Goal: Information Seeking & Learning: Understand process/instructions

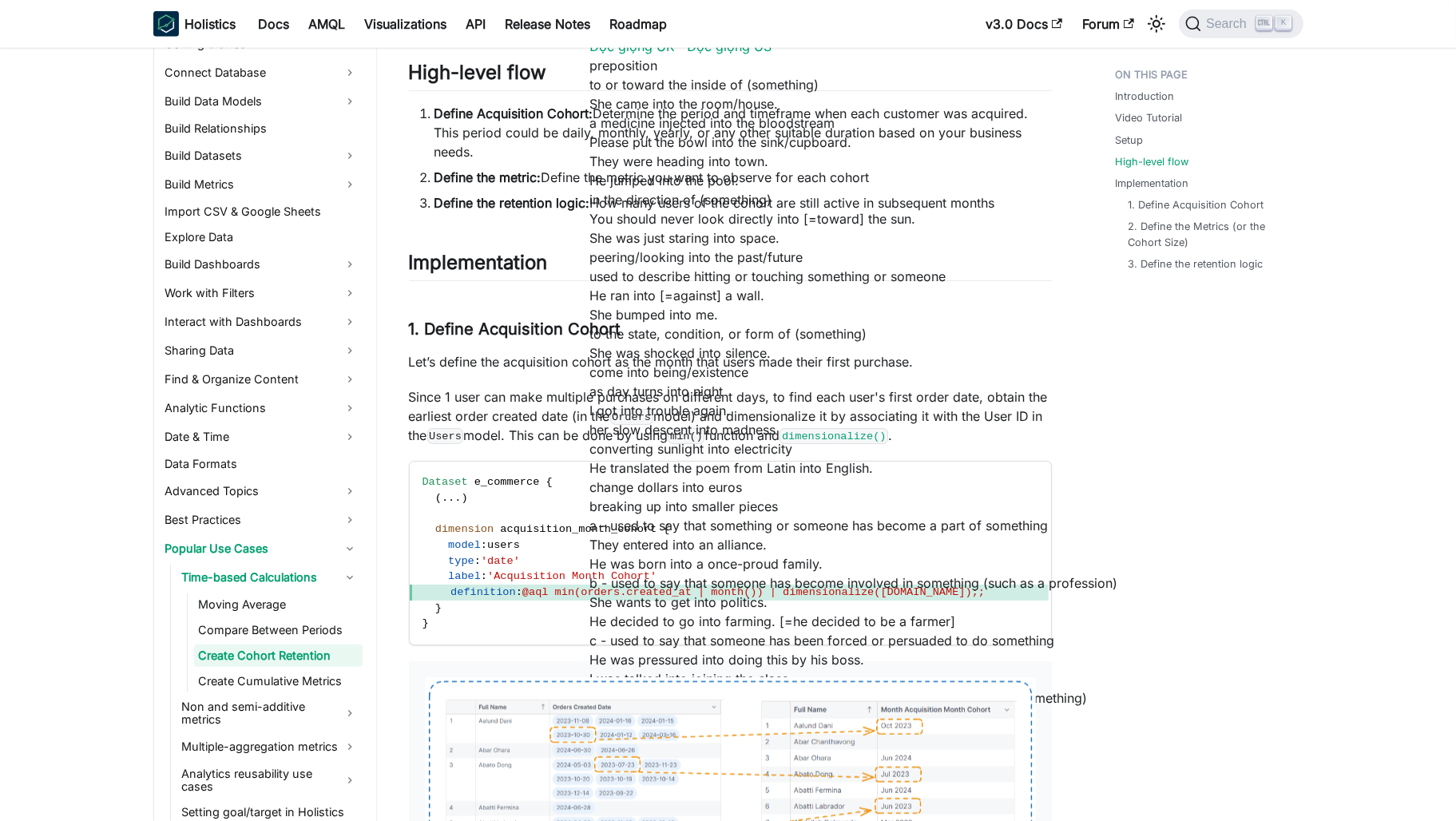
scroll to position [2156, 0]
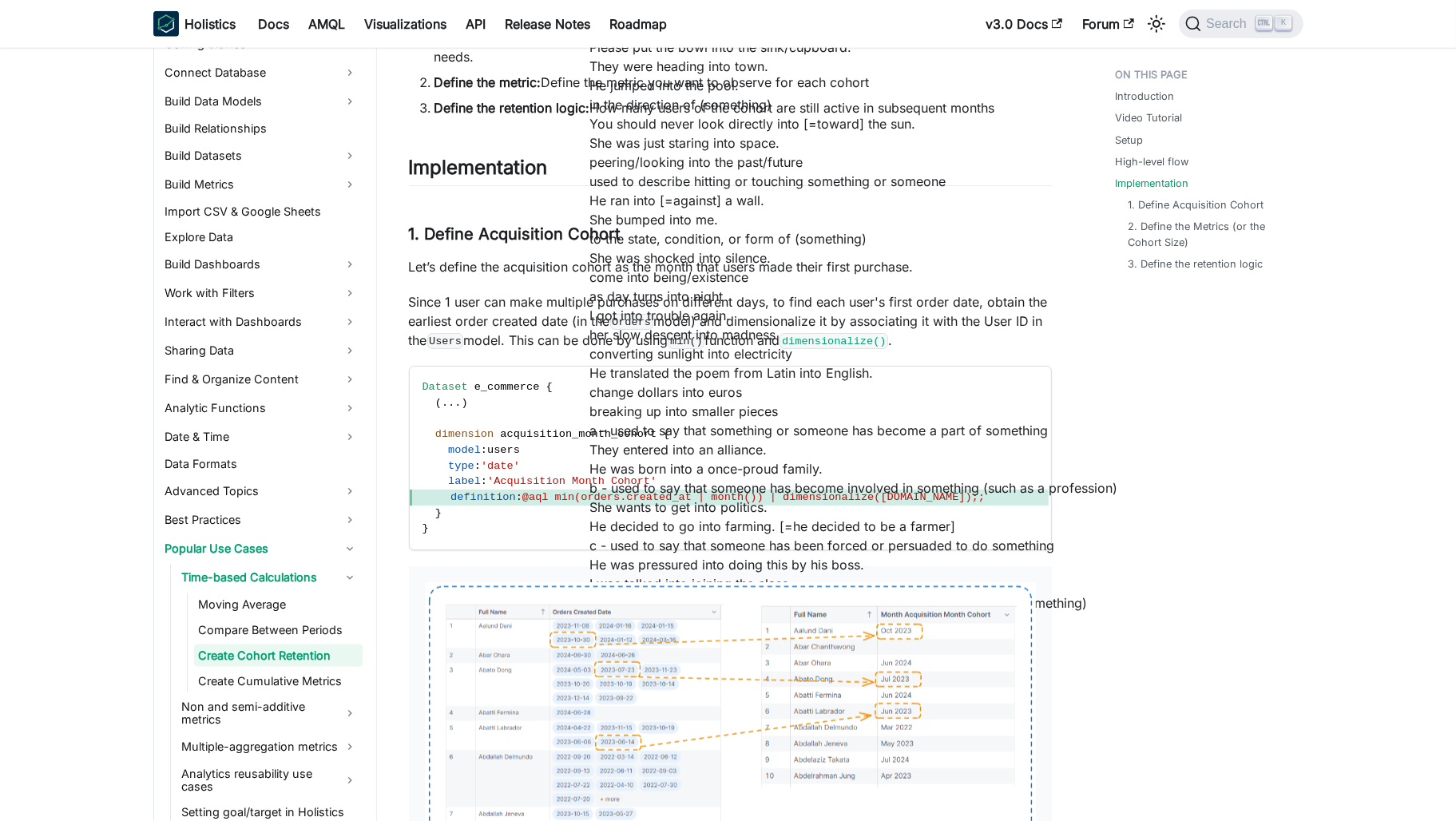
click at [497, 268] on p "Let’s define the acquisition cohort as the month that users made their first pu…" at bounding box center [730, 267] width 643 height 19
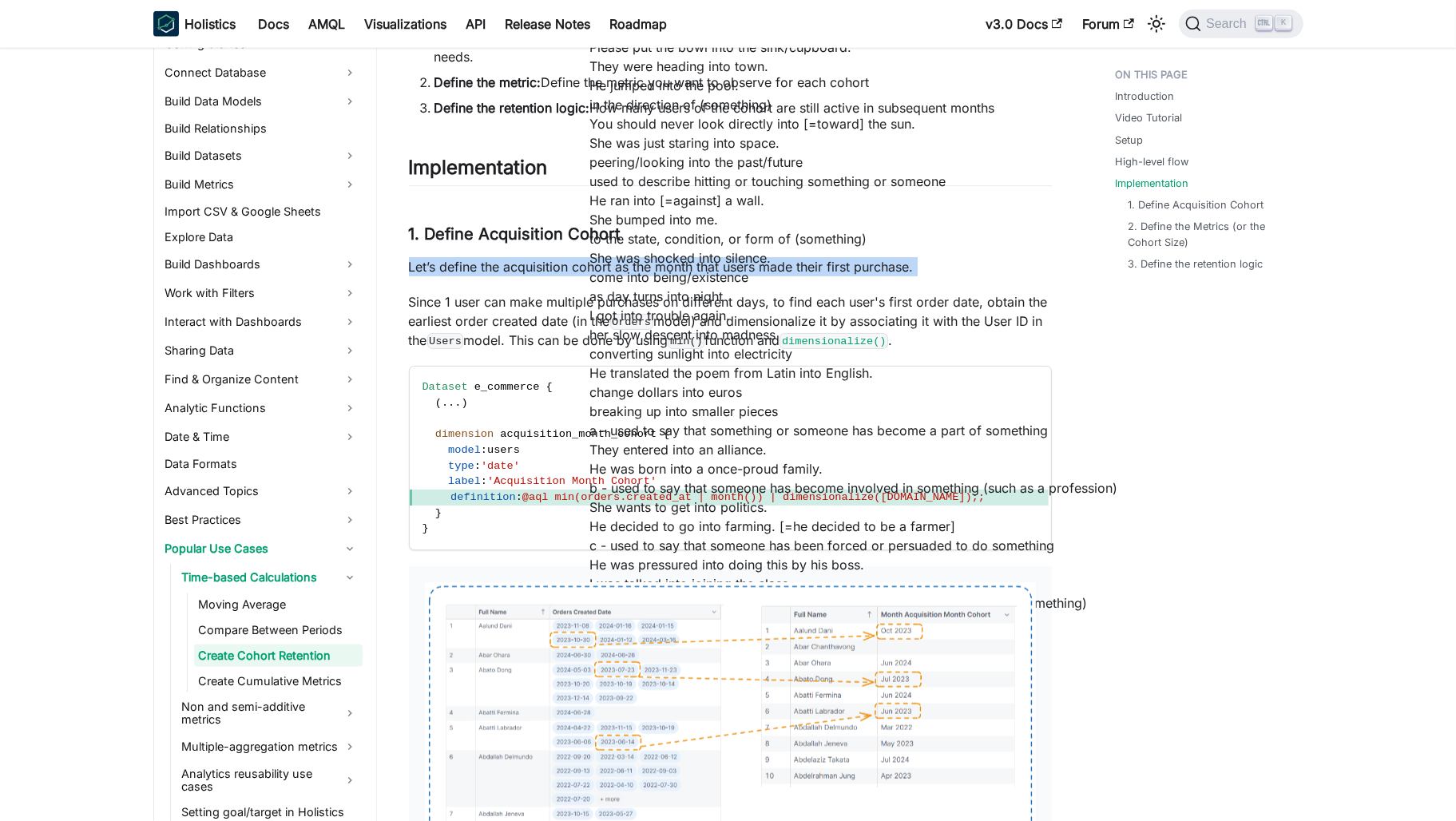
click at [497, 268] on p "Let’s define the acquisition cohort as the month that users made their first pu…" at bounding box center [730, 267] width 643 height 19
click at [967, 260] on p "Let’s define the acquisition cohort as the month that users made their first pu…" at bounding box center [730, 267] width 643 height 19
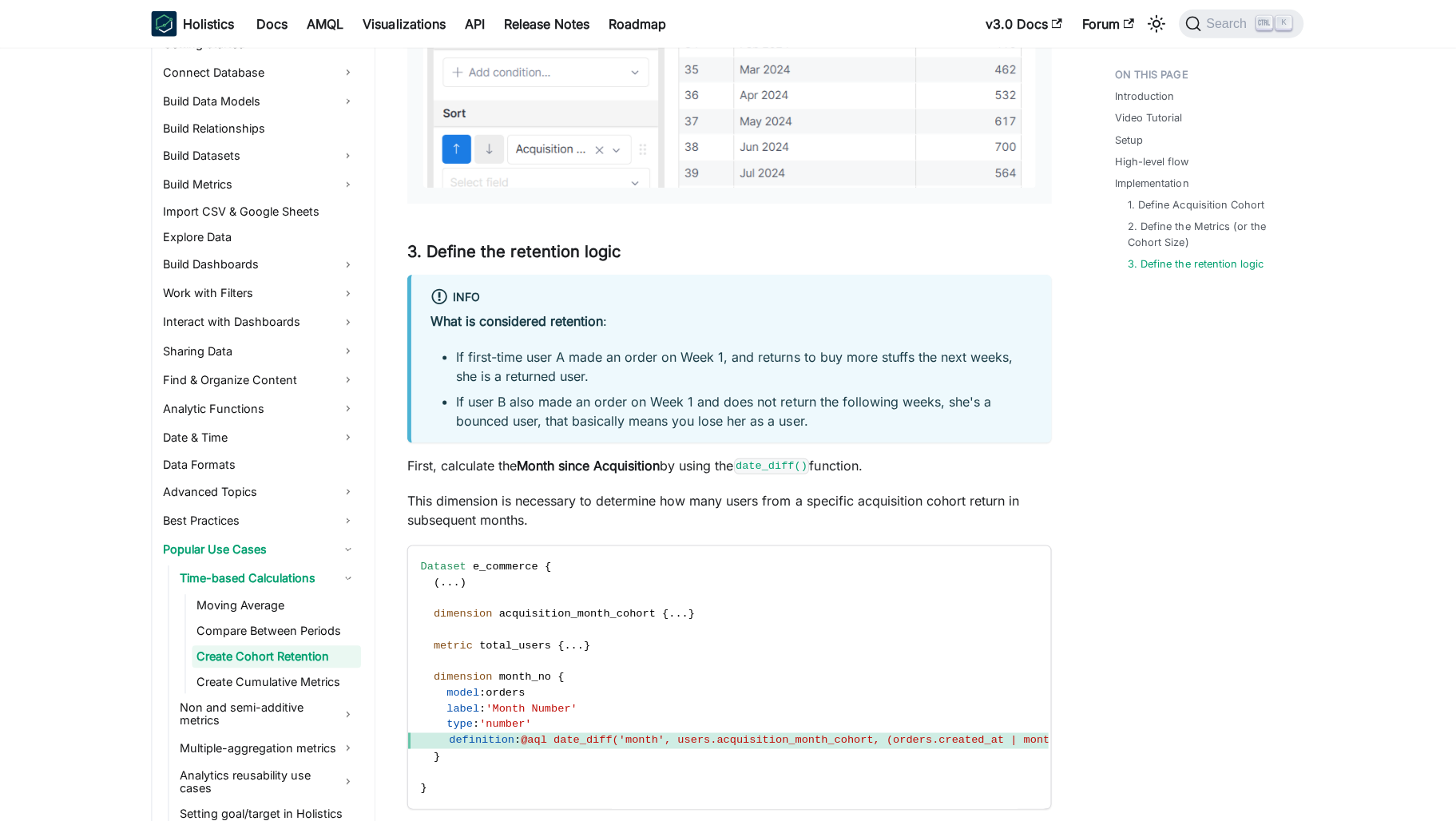
scroll to position [3785, 0]
click at [686, 354] on li "If first-time user A made an order on Week 1, and returns to buy more stuffs th…" at bounding box center [745, 366] width 575 height 39
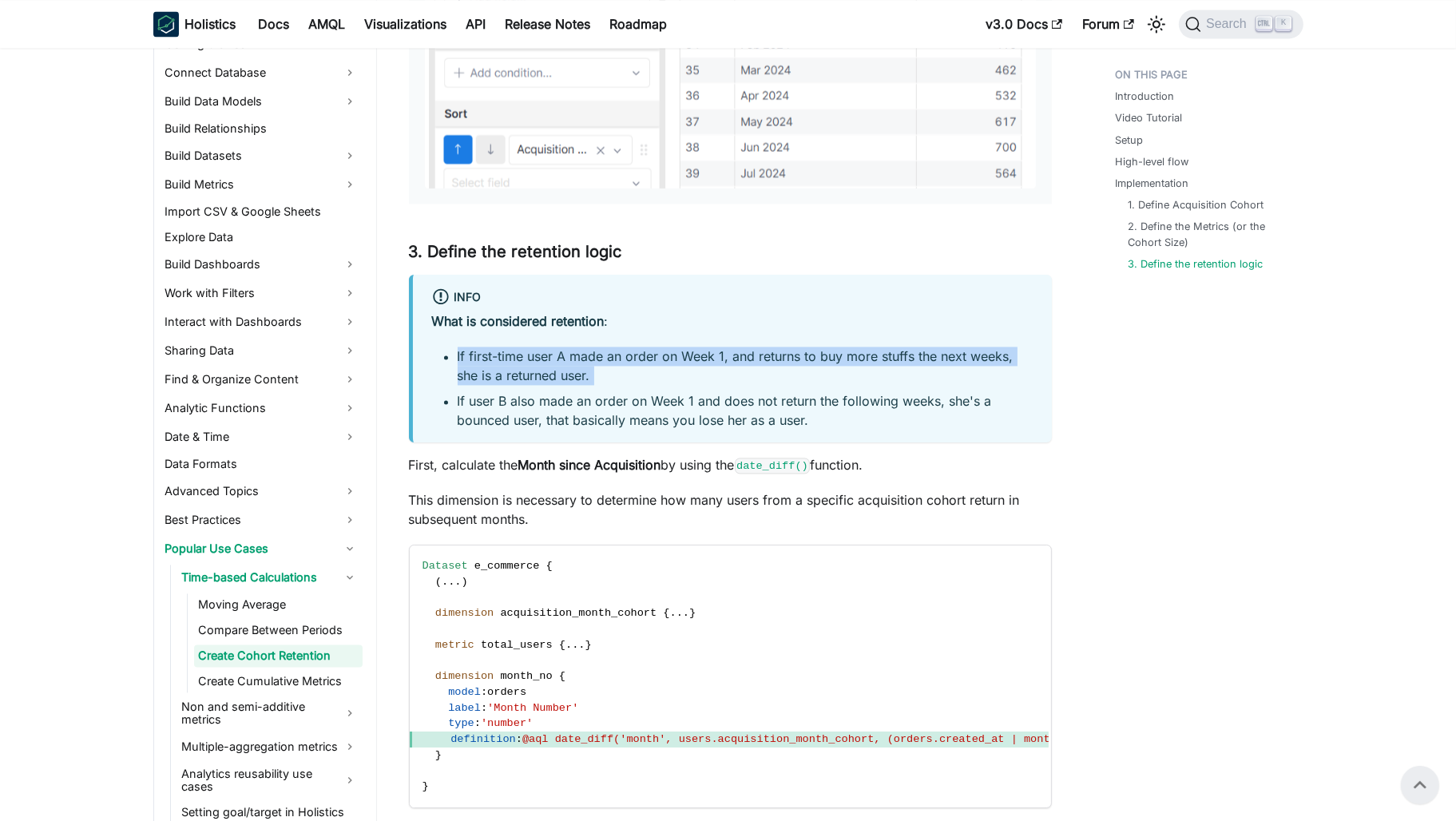
click at [686, 354] on li "If first-time user A made an order on Week 1, and returns to buy more stuffs th…" at bounding box center [745, 366] width 575 height 39
drag, startPoint x: 686, startPoint y: 354, endPoint x: 889, endPoint y: 379, distance: 204.5
click at [889, 379] on li "If first-time user A made an order on Week 1, and returns to buy more stuffs th…" at bounding box center [745, 366] width 575 height 39
click at [901, 358] on li "If first-time user A made an order on Week 1, and returns to buy more stuffs th…" at bounding box center [745, 366] width 575 height 39
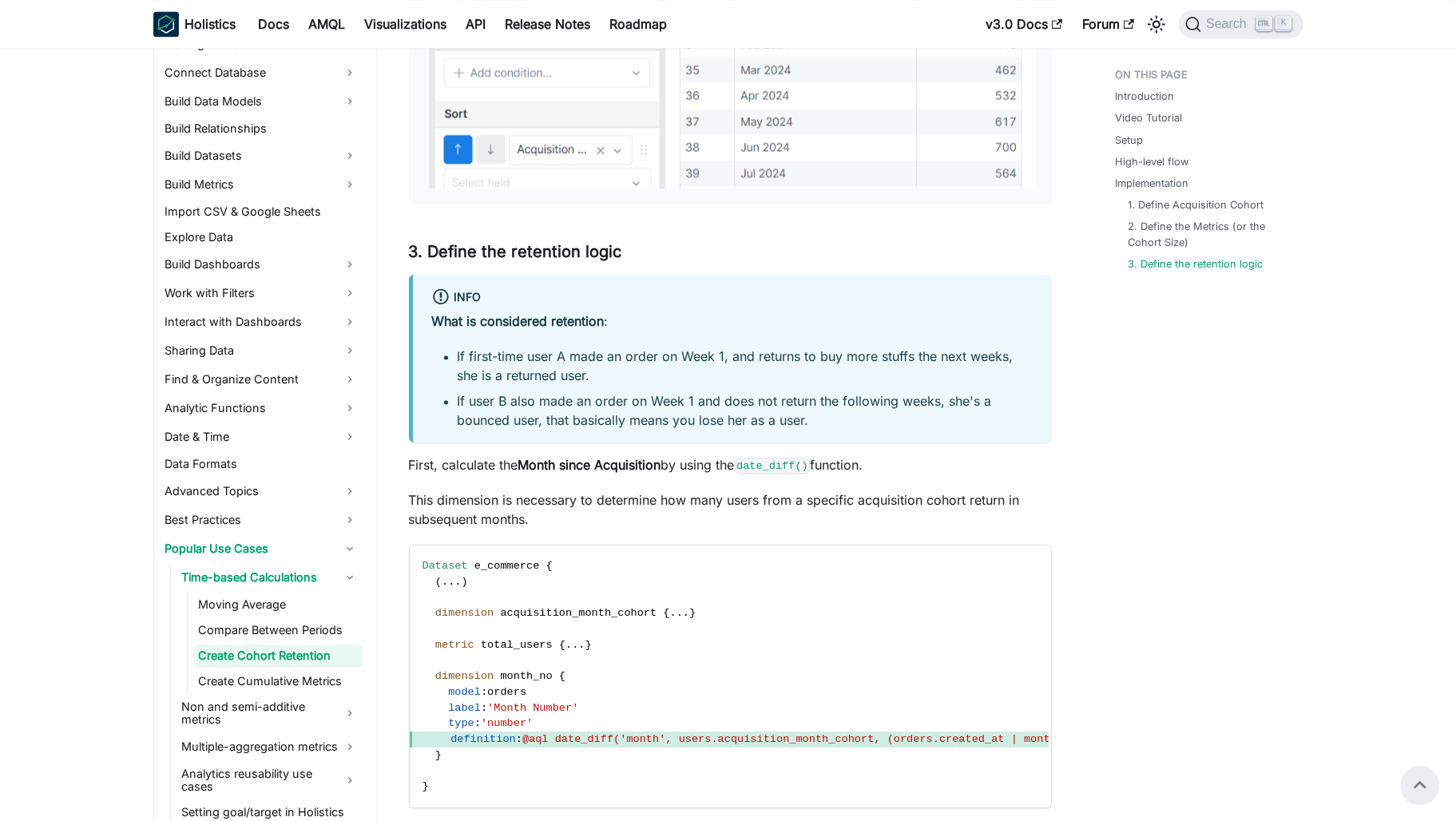
click at [490, 353] on li "If first-time user A made an order on Week 1, and returns to buy more stuffs th…" at bounding box center [745, 366] width 575 height 39
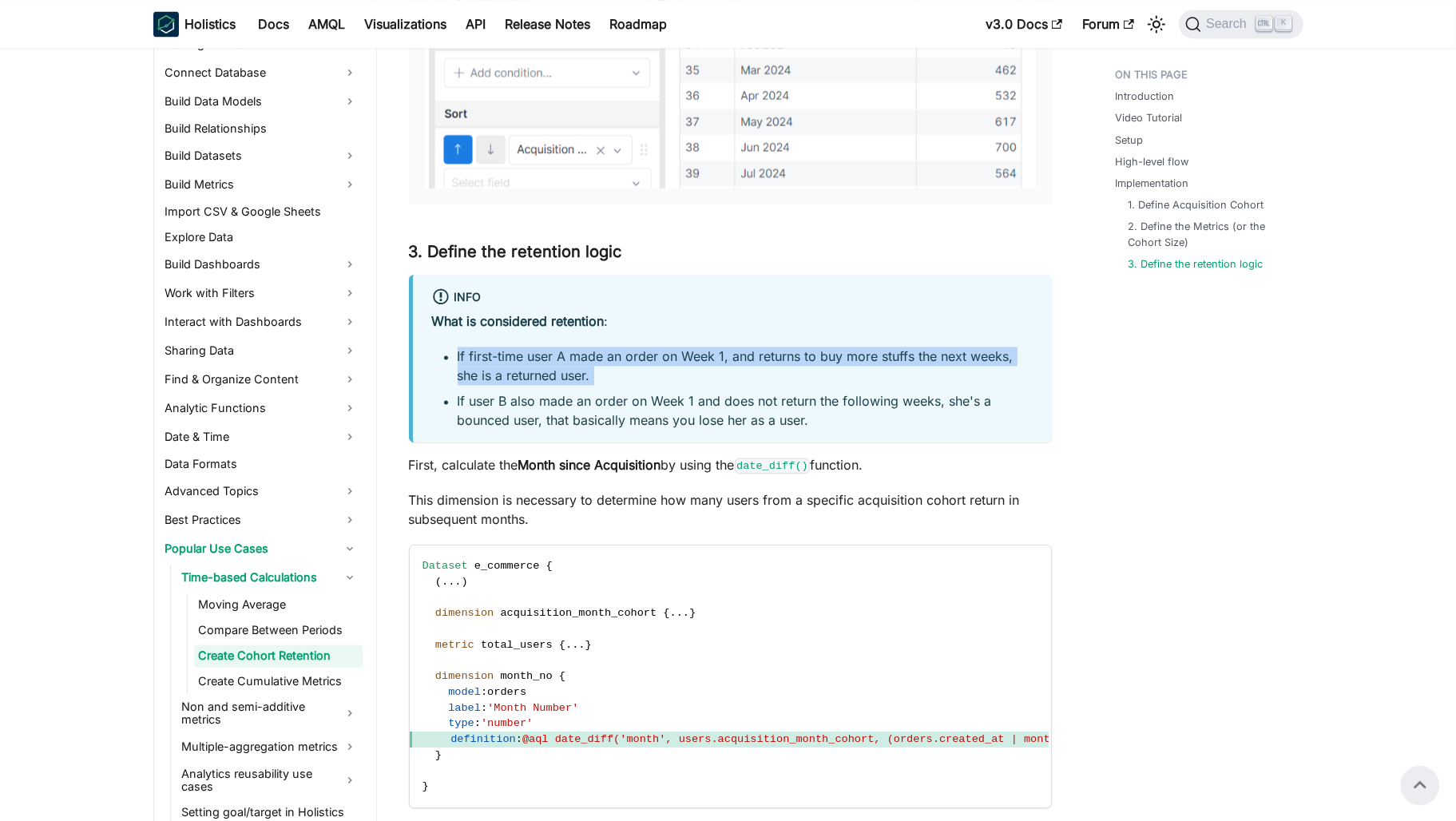
click at [490, 353] on li "If first-time user A made an order on Week 1, and returns to buy more stuffs th…" at bounding box center [745, 366] width 575 height 39
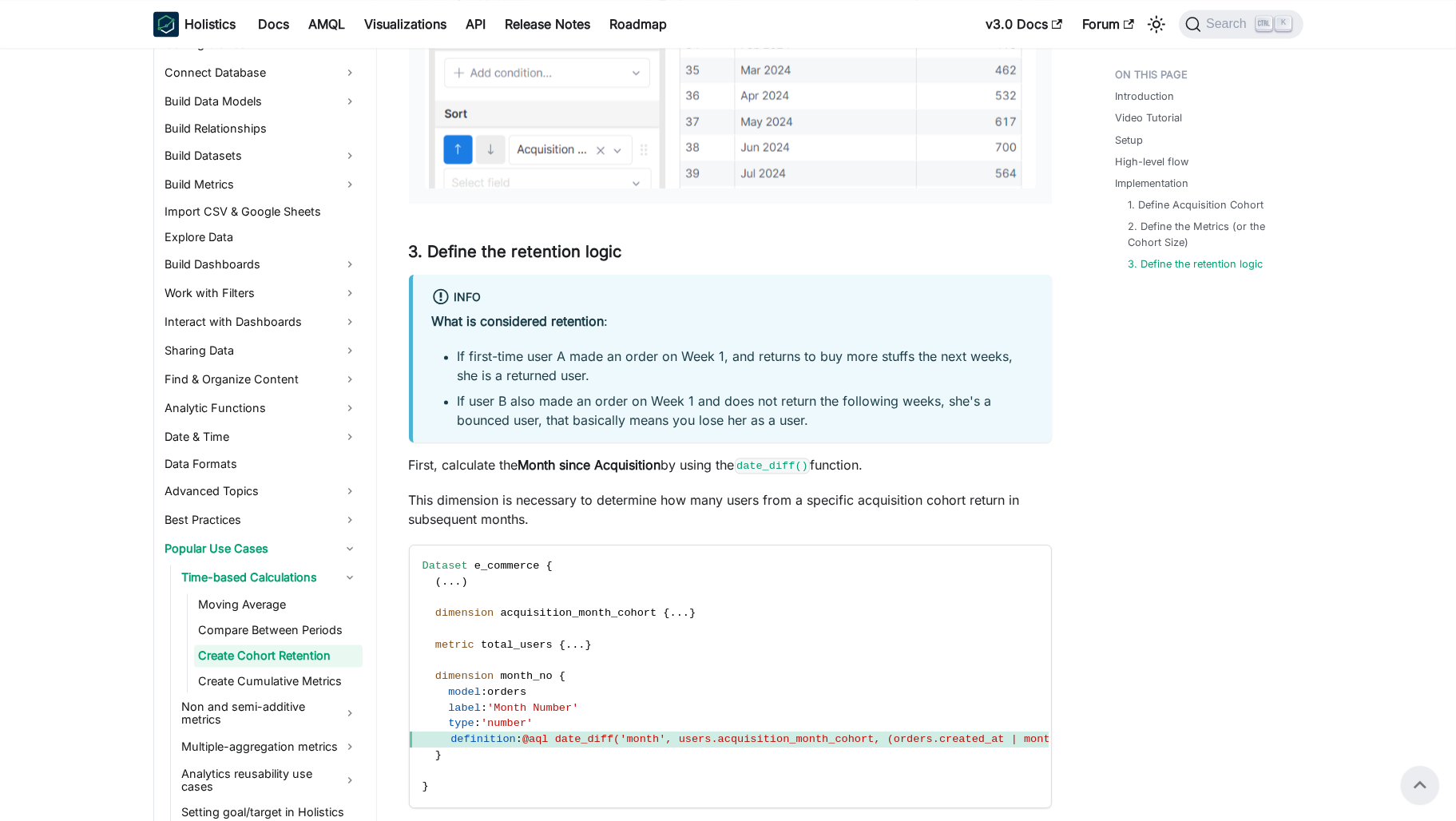
drag, startPoint x: 490, startPoint y: 353, endPoint x: 610, endPoint y: 402, distance: 129.6
click at [610, 402] on li "If user B also made an order on Week 1 and does not return the following weeks,…" at bounding box center [745, 410] width 575 height 39
click at [740, 402] on li "If user B also made an order on Week 1 and does not return the following weeks,…" at bounding box center [745, 410] width 575 height 39
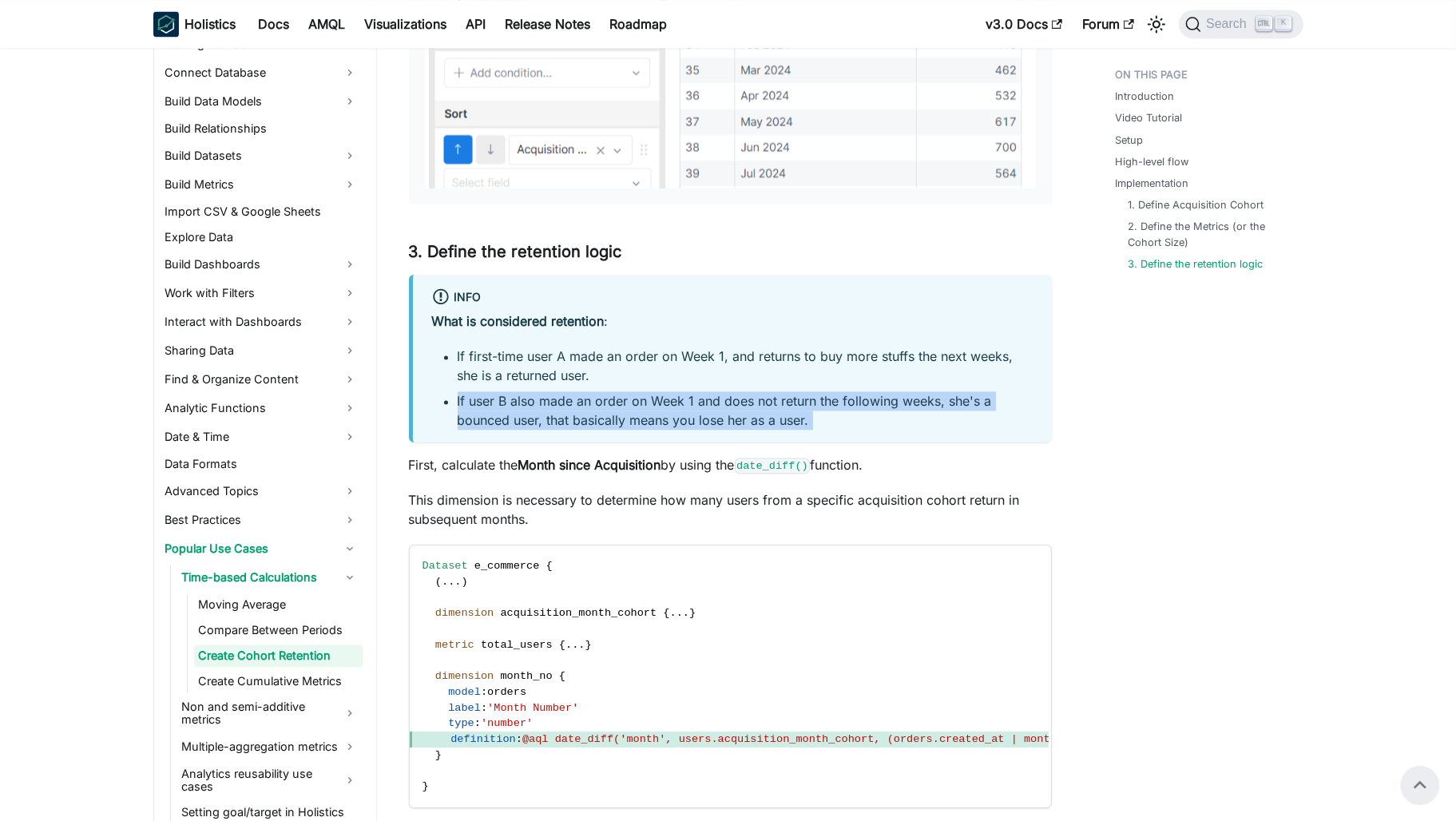
click at [740, 402] on li "If user B also made an order on Week 1 and does not return the following weeks,…" at bounding box center [745, 410] width 575 height 39
drag, startPoint x: 740, startPoint y: 402, endPoint x: 584, endPoint y: 419, distance: 156.9
click at [584, 419] on li "If user B also made an order on Week 1 and does not return the following weeks,…" at bounding box center [745, 410] width 575 height 39
click at [885, 427] on li "If user B also made an order on Week 1 and does not return the following weeks,…" at bounding box center [745, 410] width 575 height 39
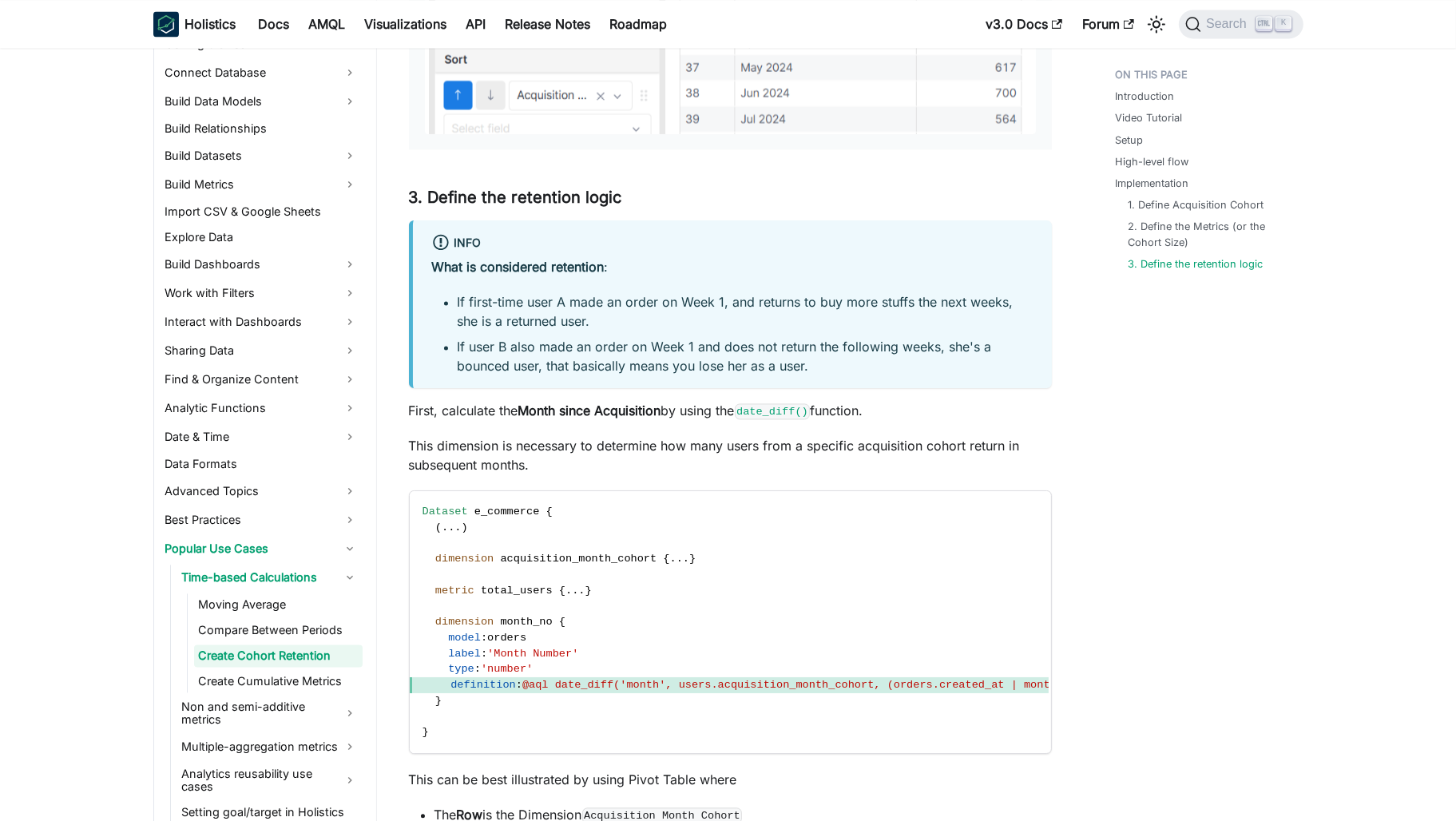
scroll to position [3864, 0]
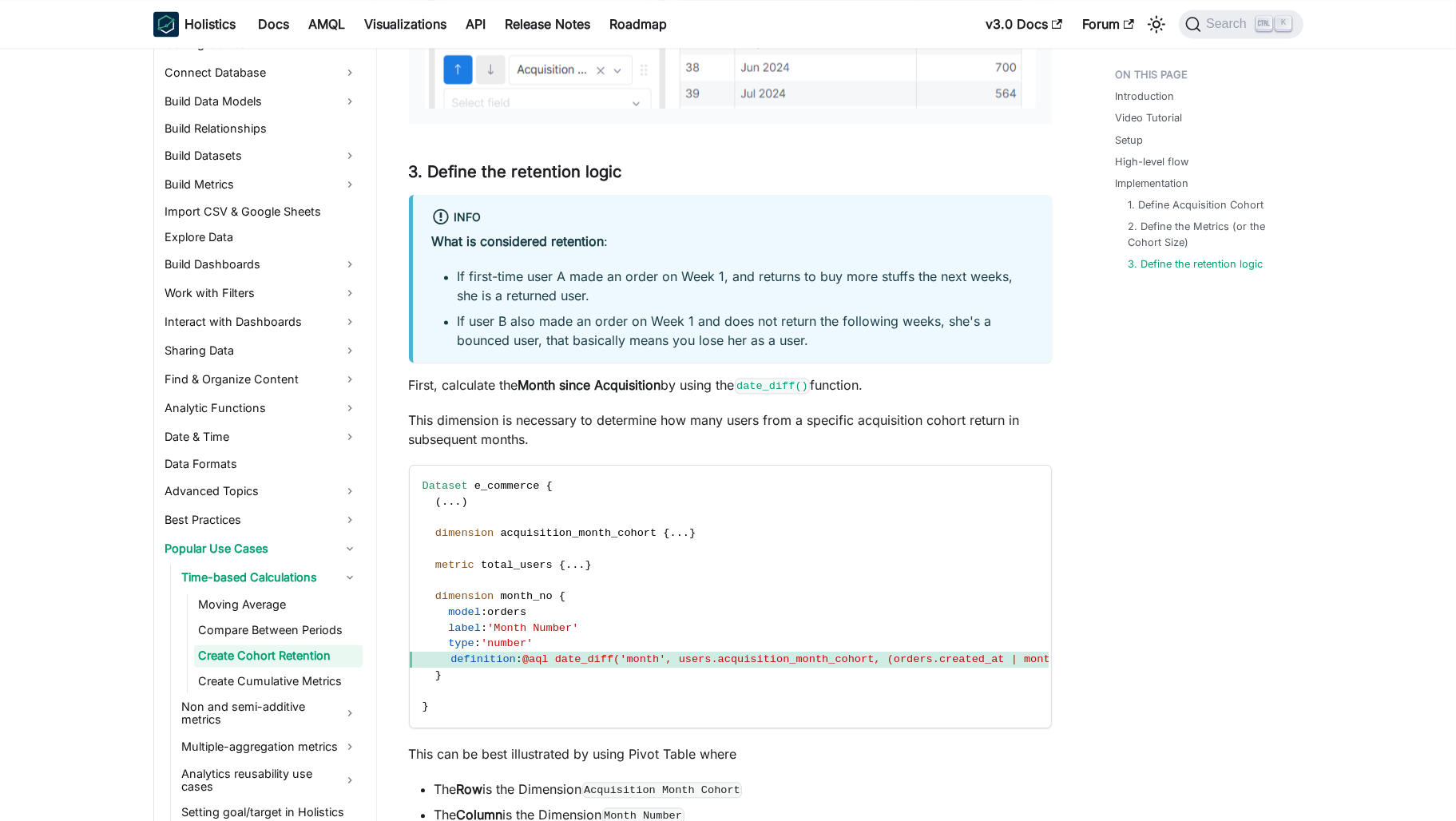
click at [492, 344] on li "If user B also made an order on Week 1 and does not return the following weeks,…" at bounding box center [745, 331] width 575 height 39
drag, startPoint x: 492, startPoint y: 344, endPoint x: 532, endPoint y: 352, distance: 40.8
click at [532, 352] on div "info What is considered retention : If first-time user A made an order on Week …" at bounding box center [730, 278] width 643 height 168
drag, startPoint x: 532, startPoint y: 352, endPoint x: 637, endPoint y: 400, distance: 115.5
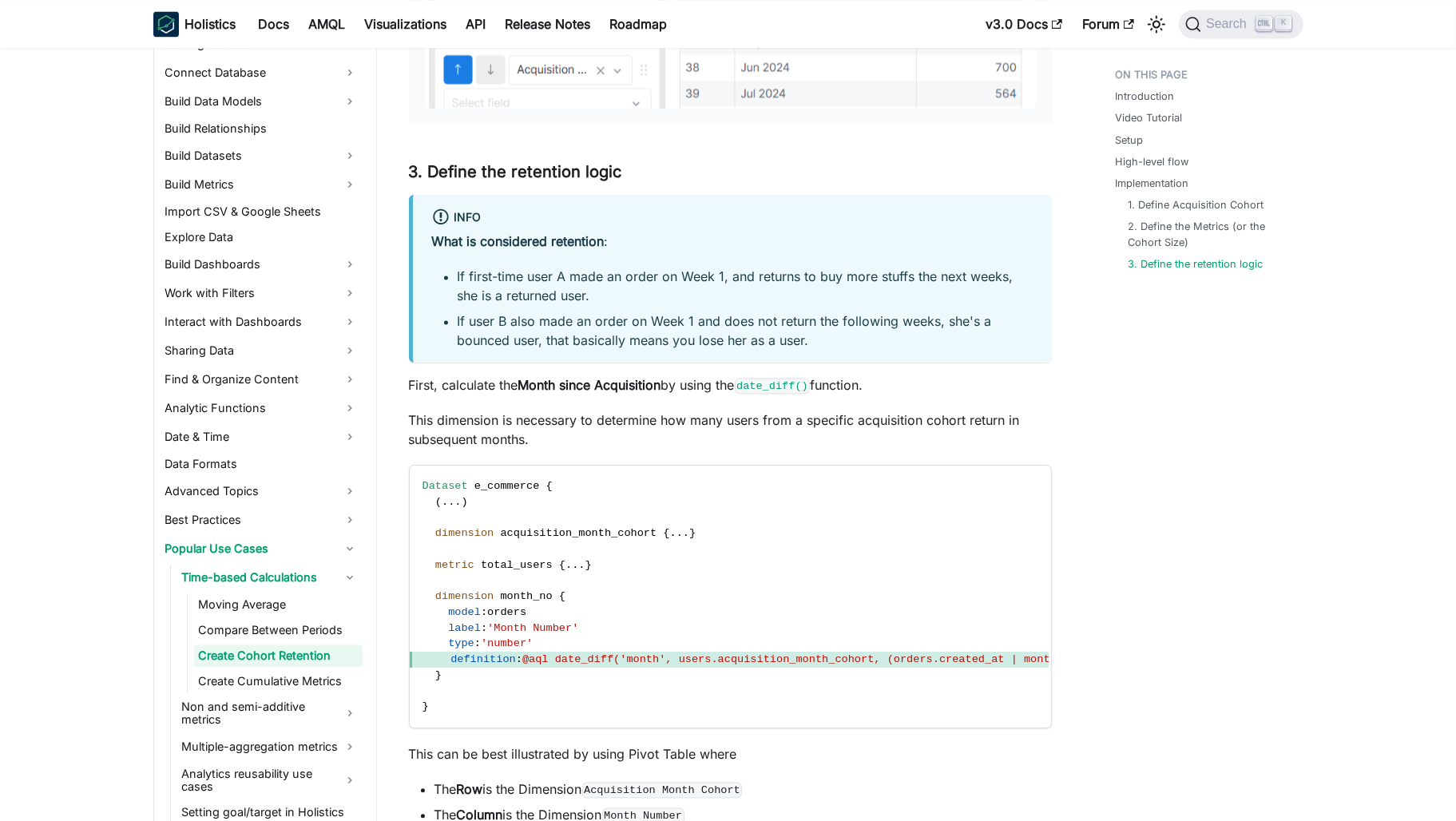
drag, startPoint x: 637, startPoint y: 400, endPoint x: 829, endPoint y: 435, distance: 195.2
click at [829, 435] on p "This dimension is necessary to determine how many users from a specific acquisi…" at bounding box center [730, 430] width 643 height 39
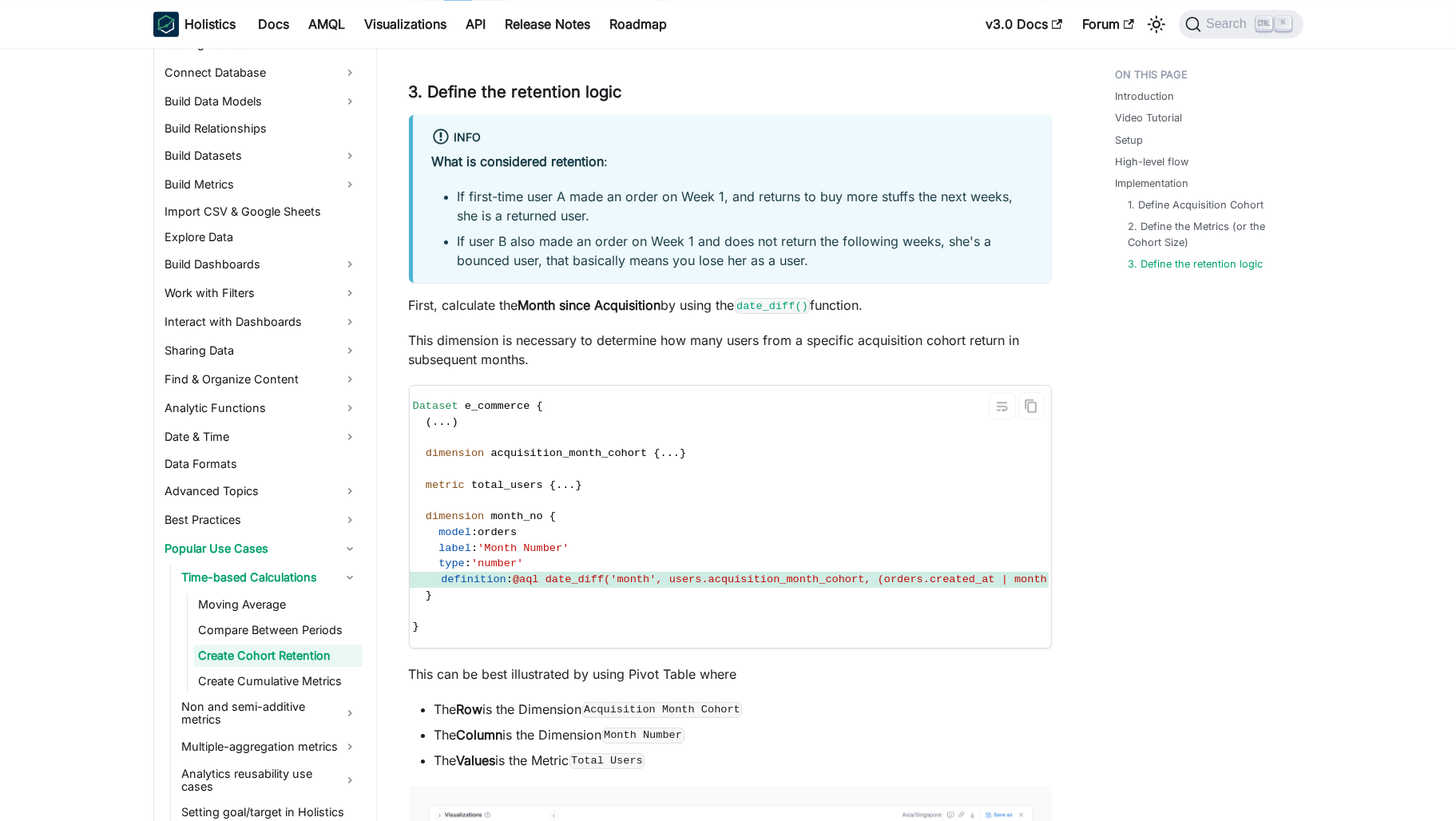
scroll to position [0, 0]
click at [674, 575] on span "@aql date_diff('month', users.acquisition_month_cohort, (orders.created_at | mo…" at bounding box center [809, 580] width 574 height 12
drag, startPoint x: 674, startPoint y: 575, endPoint x: 753, endPoint y: 610, distance: 86.4
click at [753, 610] on code "Dataset e_commerce { ( . . . ) dimension acquisition_month_cohort { . . . } met…" at bounding box center [759, 516] width 699 height 262
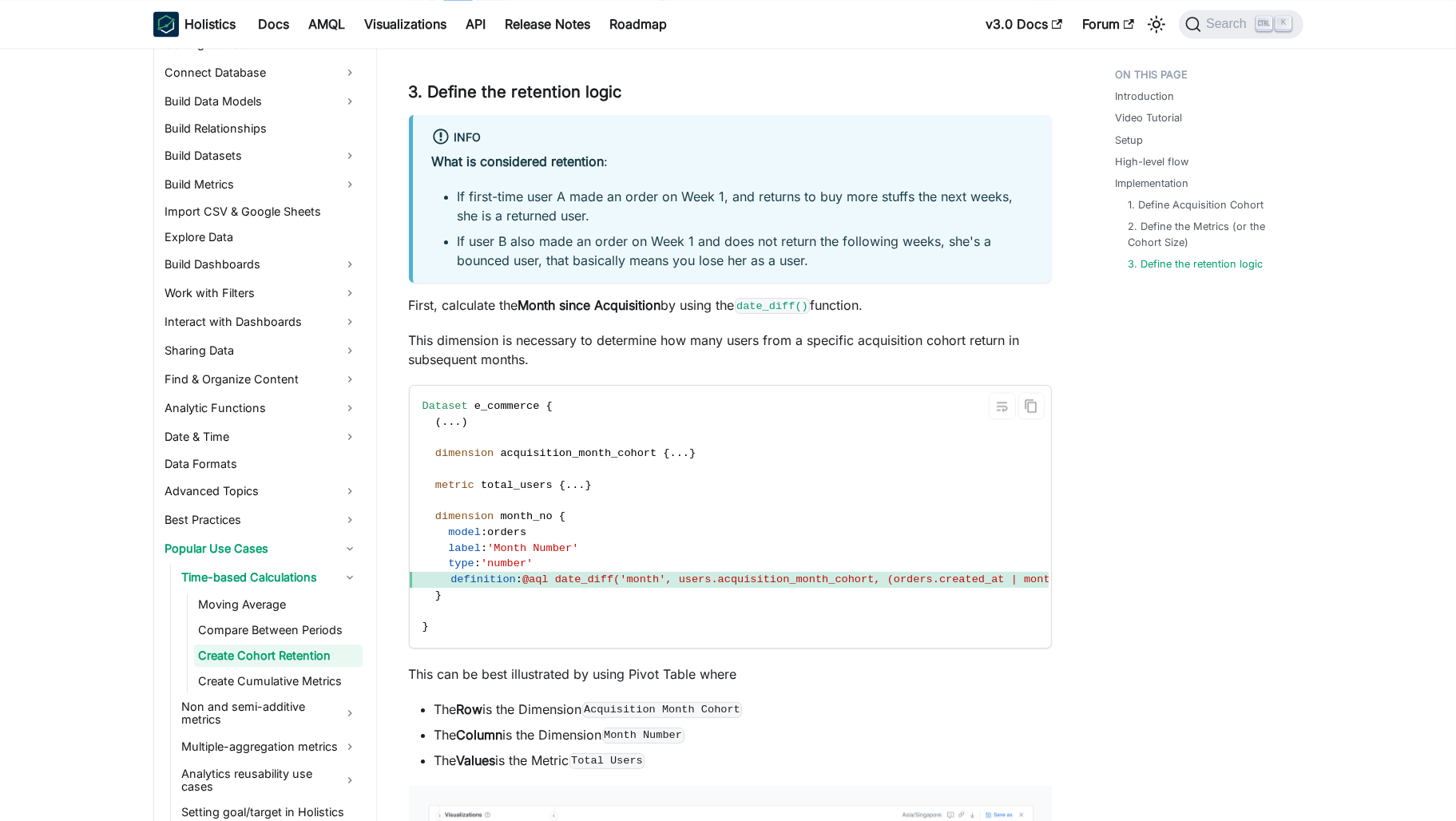
click at [834, 646] on code "Dataset e_commerce { ( . . . ) dimension acquisition_month_cohort { . . . } met…" at bounding box center [759, 516] width 699 height 262
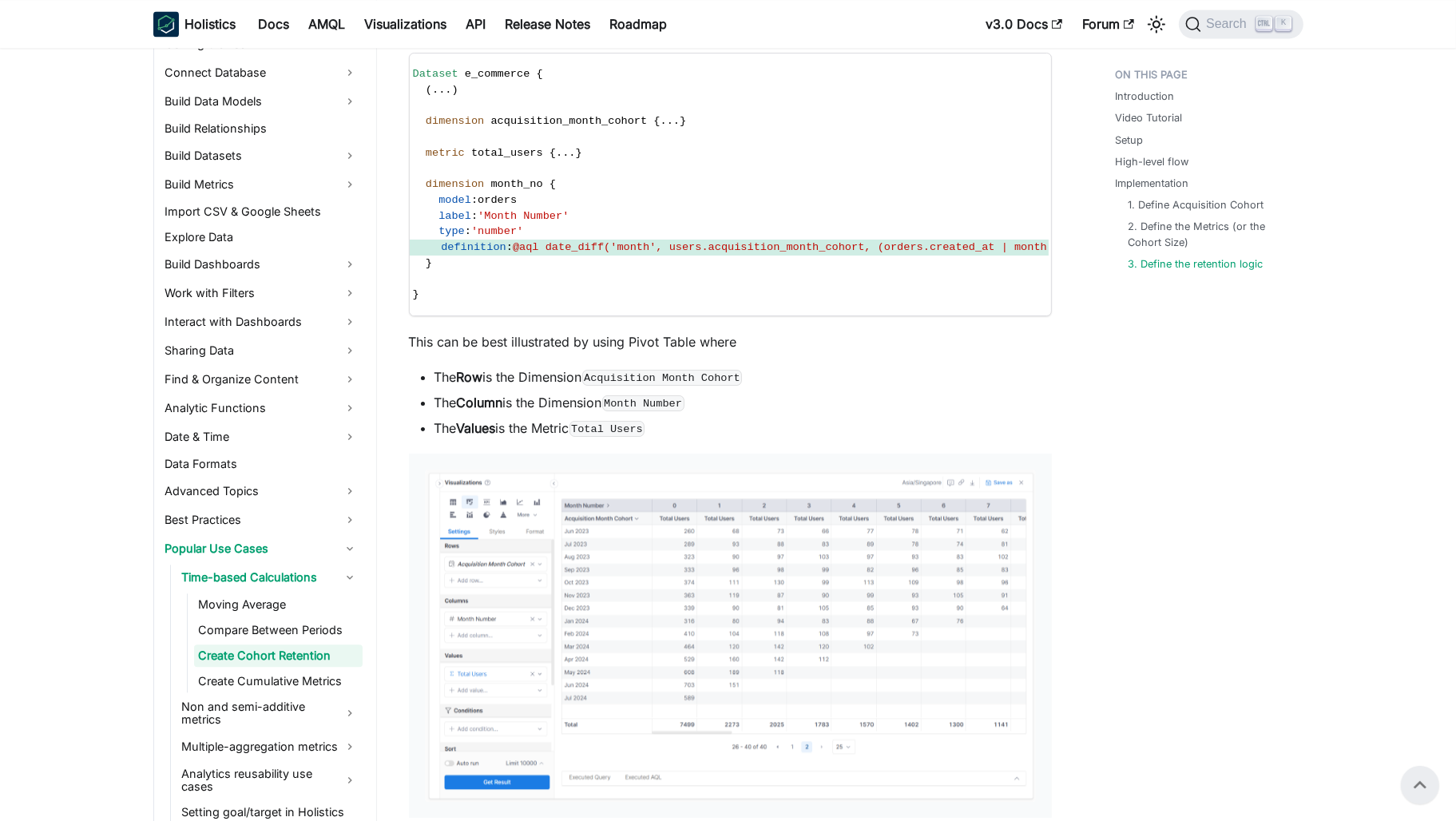
scroll to position [4264, 0]
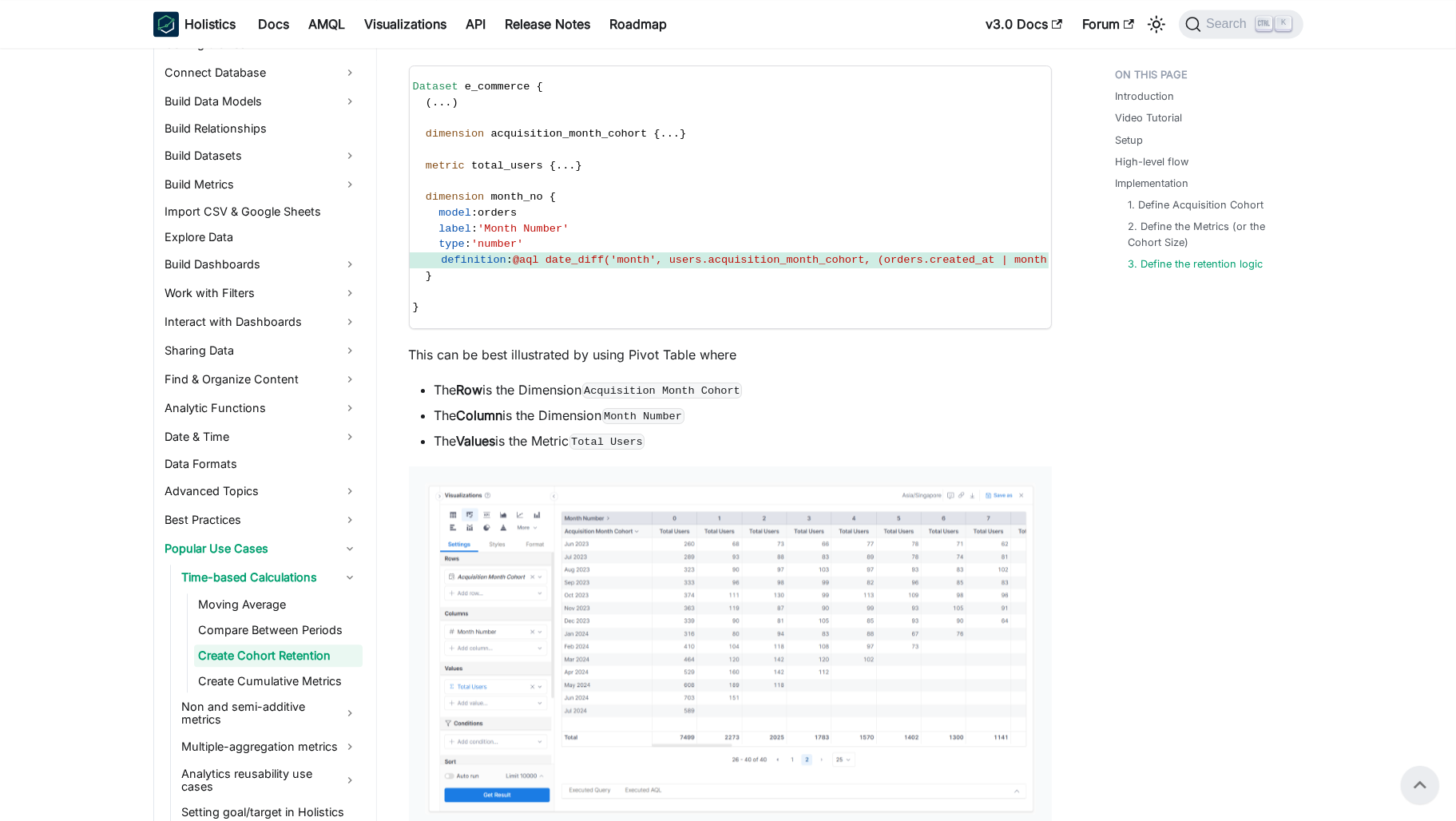
click at [544, 361] on p "This can be best illustrated by using Pivot Table where" at bounding box center [730, 355] width 643 height 19
drag, startPoint x: 544, startPoint y: 361, endPoint x: 875, endPoint y: 401, distance: 333.4
click at [875, 399] on li "The Row is the Dimension Acquisition Month Cohort" at bounding box center [743, 390] width 617 height 19
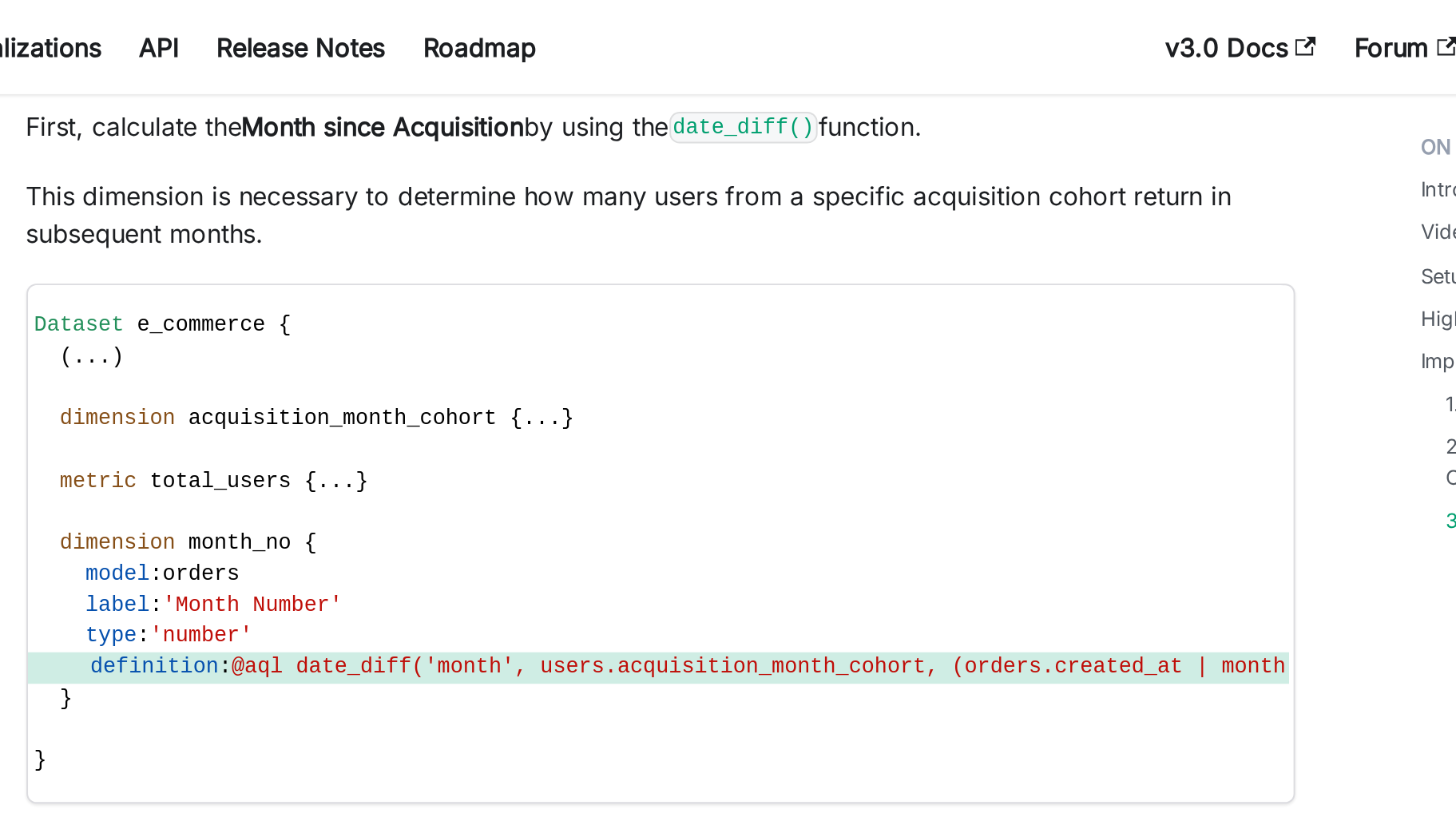
scroll to position [4182, 0]
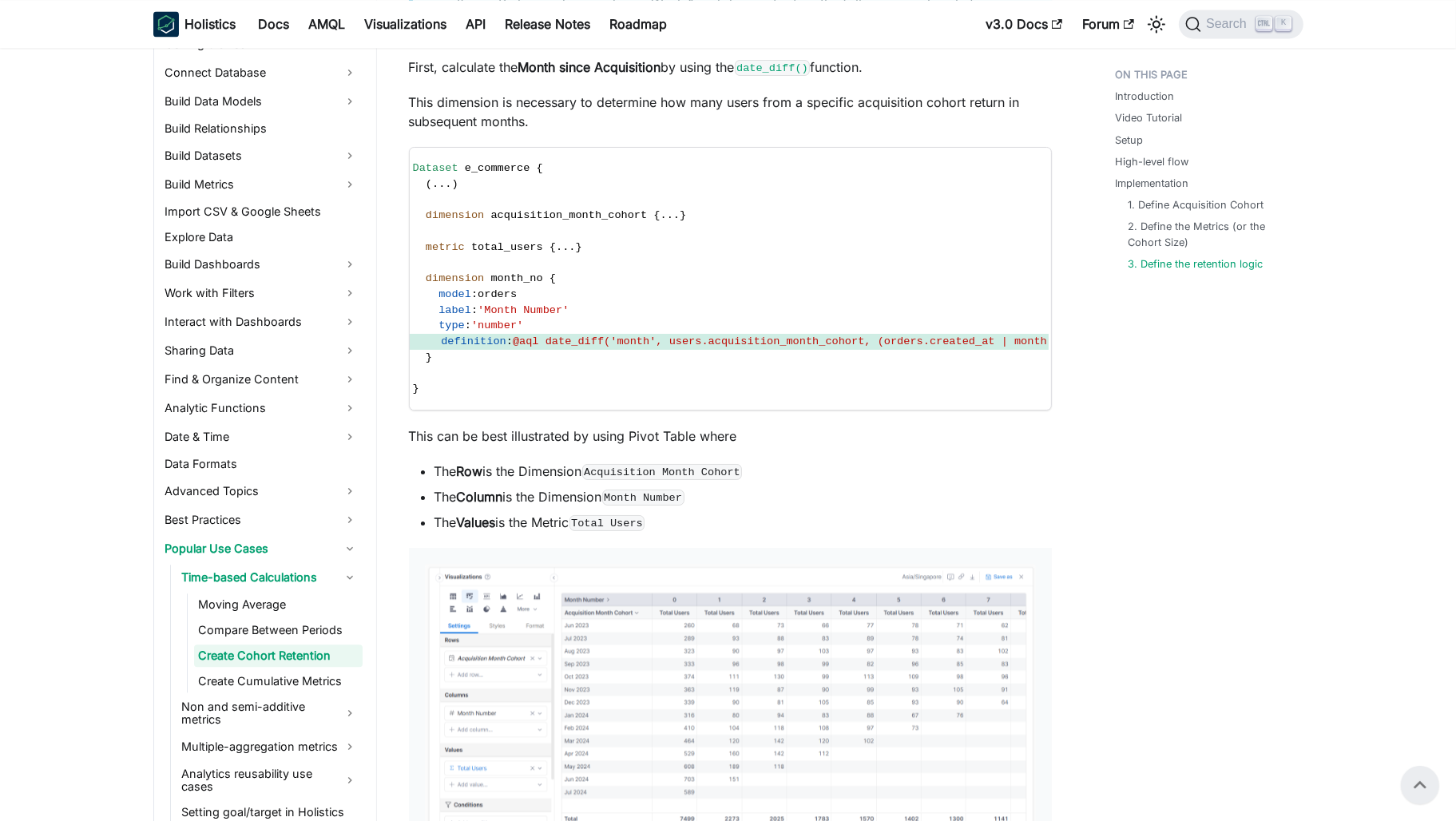
click at [892, 495] on li "The Column is the Dimension Month Number" at bounding box center [743, 497] width 617 height 19
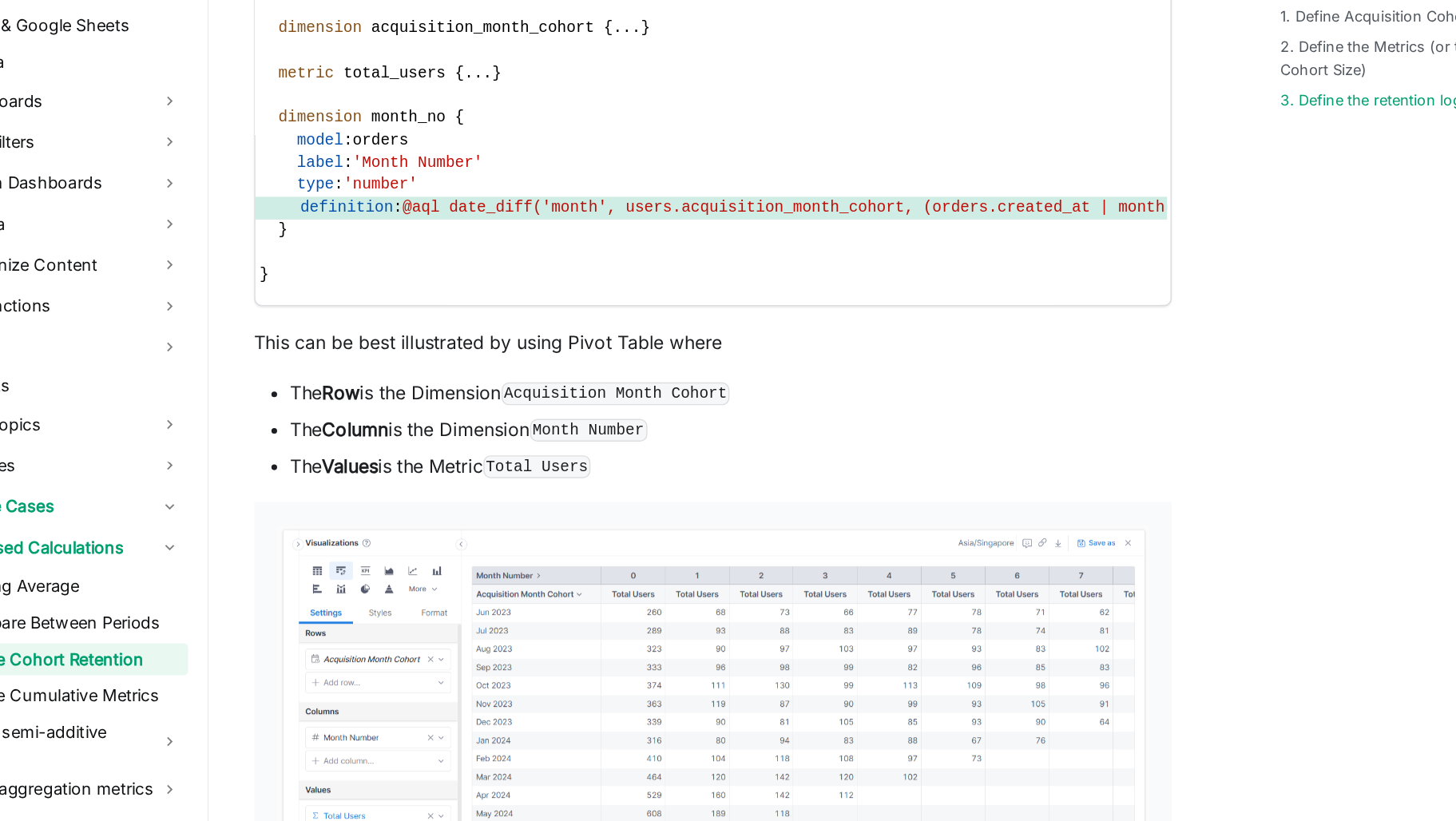
scroll to position [4185, 0]
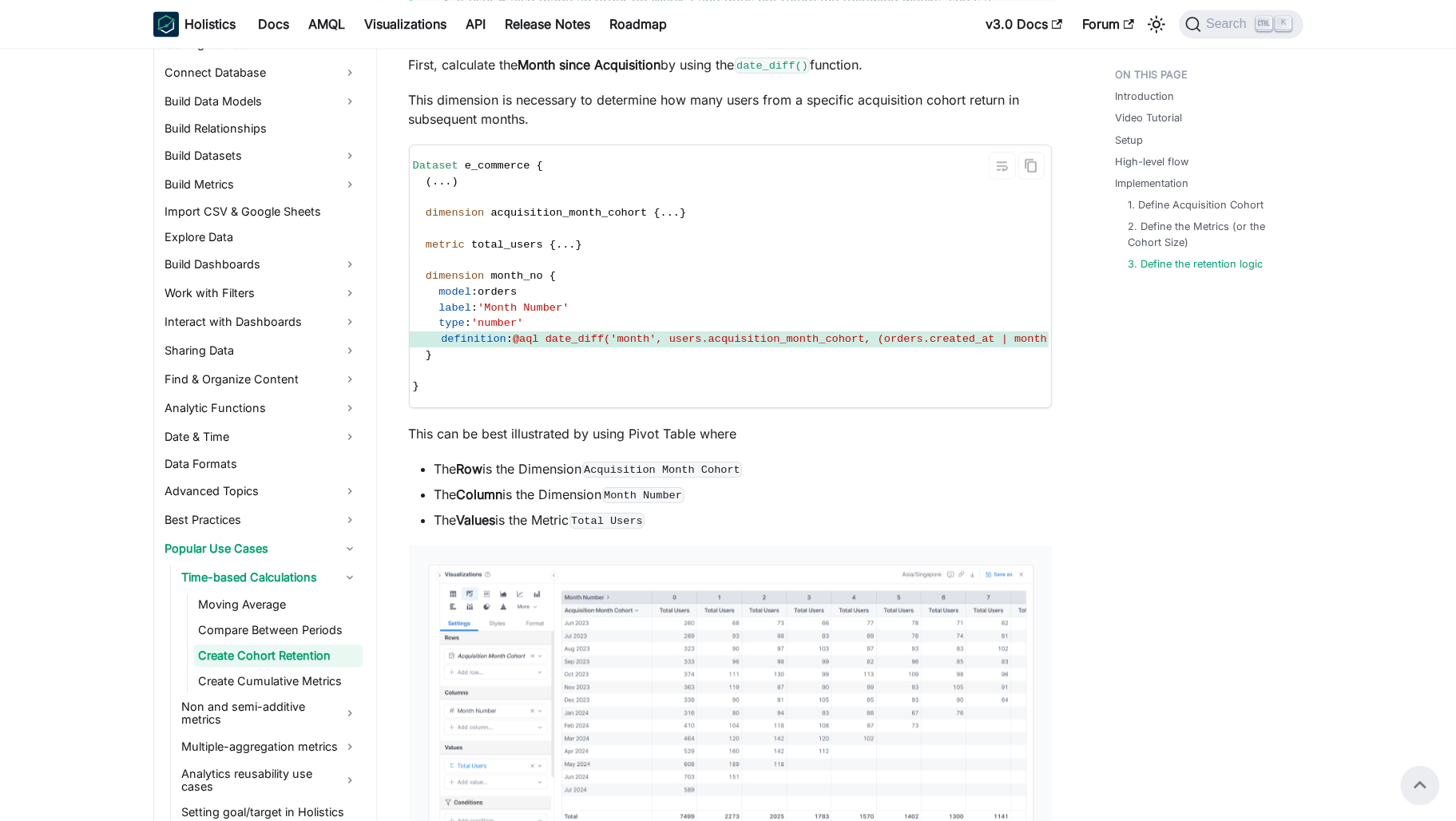
click at [842, 399] on code "Dataset e_commerce { ( . . . ) dimension acquisition_month_cohort { . . . } met…" at bounding box center [749, 276] width 699 height 262
click at [899, 467] on li "The Row is the Dimension Acquisition Month Cohort" at bounding box center [743, 469] width 617 height 19
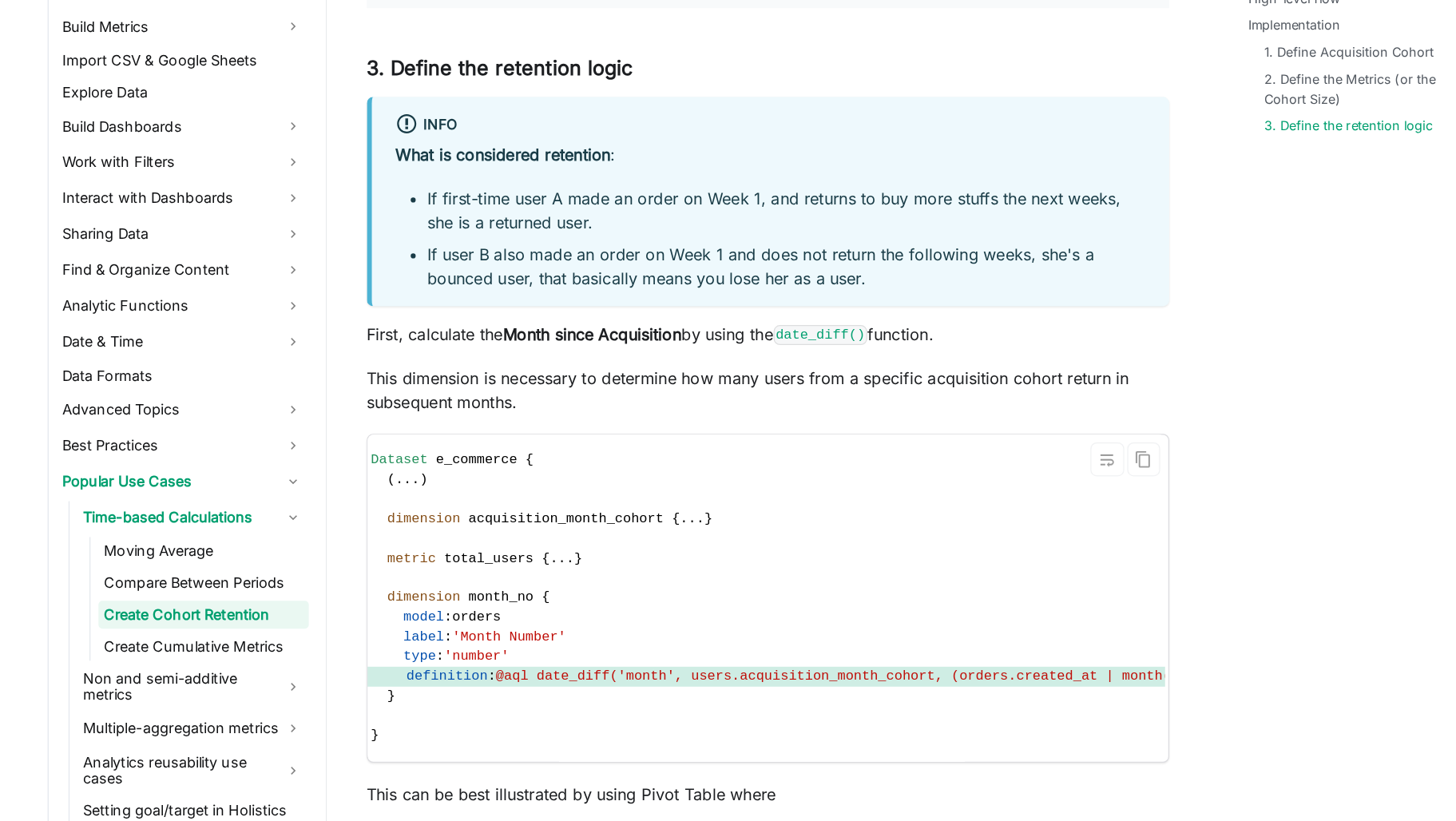
scroll to position [3915, 0]
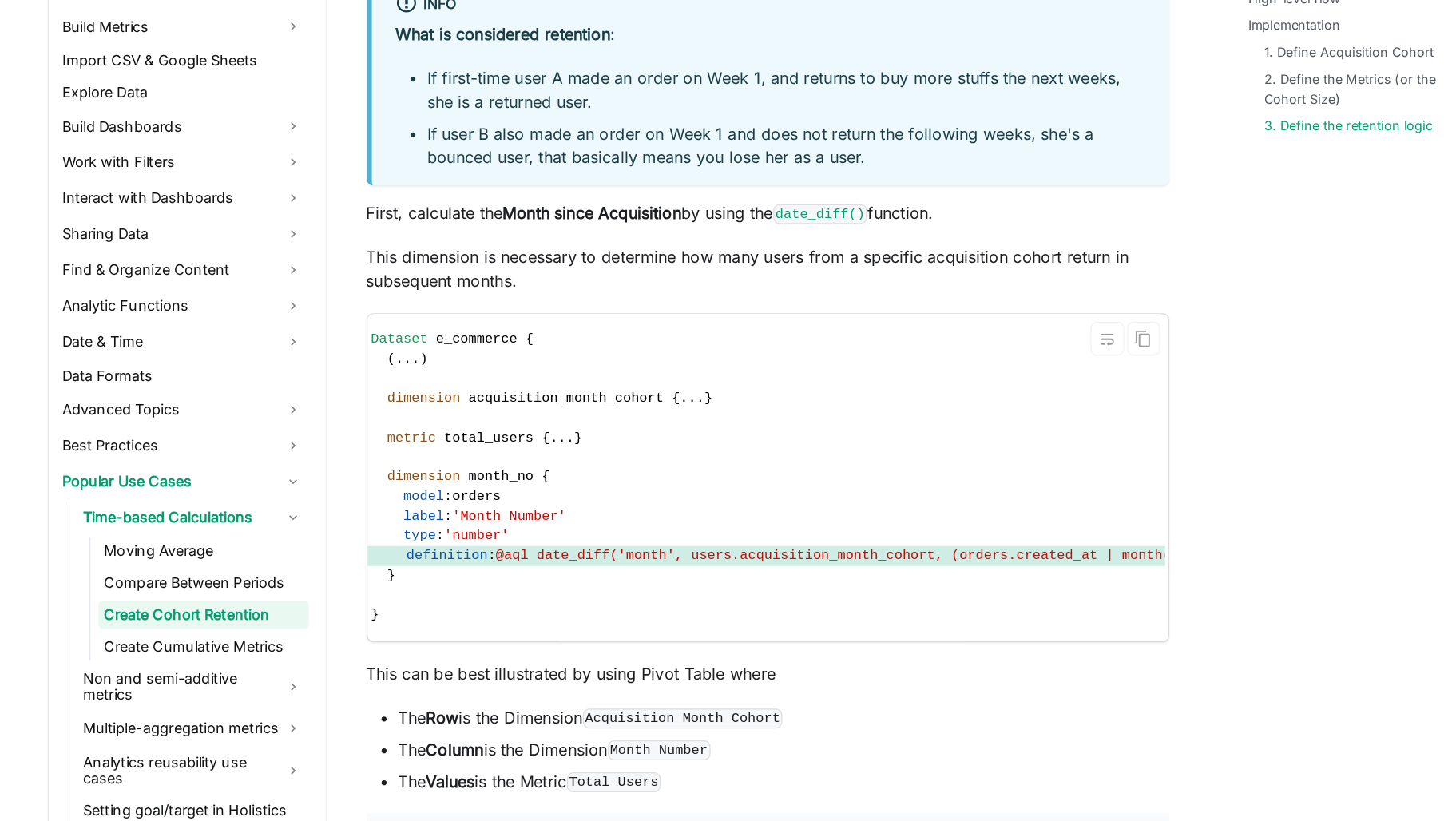
click at [529, 478] on span "acquisition_month_cohort" at bounding box center [568, 481] width 156 height 12
drag, startPoint x: 529, startPoint y: 478, endPoint x: 749, endPoint y: 519, distance: 223.8
click at [749, 519] on code "Dataset e_commerce { ( . . . ) dimension acquisition_month_cohort { . . . } met…" at bounding box center [749, 545] width 699 height 262
click at [615, 478] on span "acquisition_month_cohort" at bounding box center [568, 481] width 156 height 12
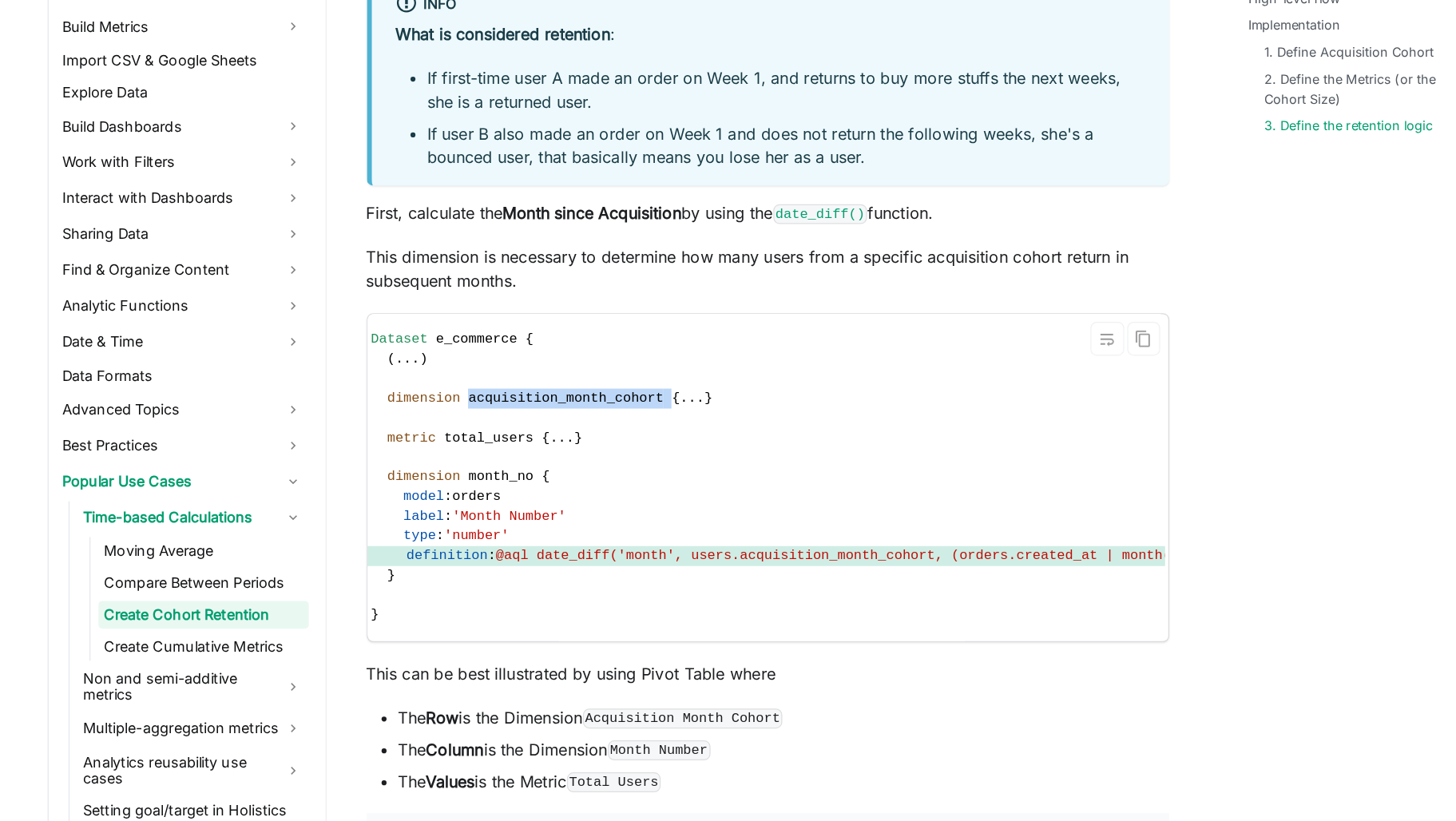
click at [615, 478] on span "acquisition_month_cohort" at bounding box center [568, 481] width 156 height 12
drag, startPoint x: 616, startPoint y: 478, endPoint x: 854, endPoint y: 543, distance: 246.7
click at [854, 543] on code "Dataset e_commerce { ( . . . ) dimension acquisition_month_cohort { . . . } met…" at bounding box center [749, 545] width 699 height 262
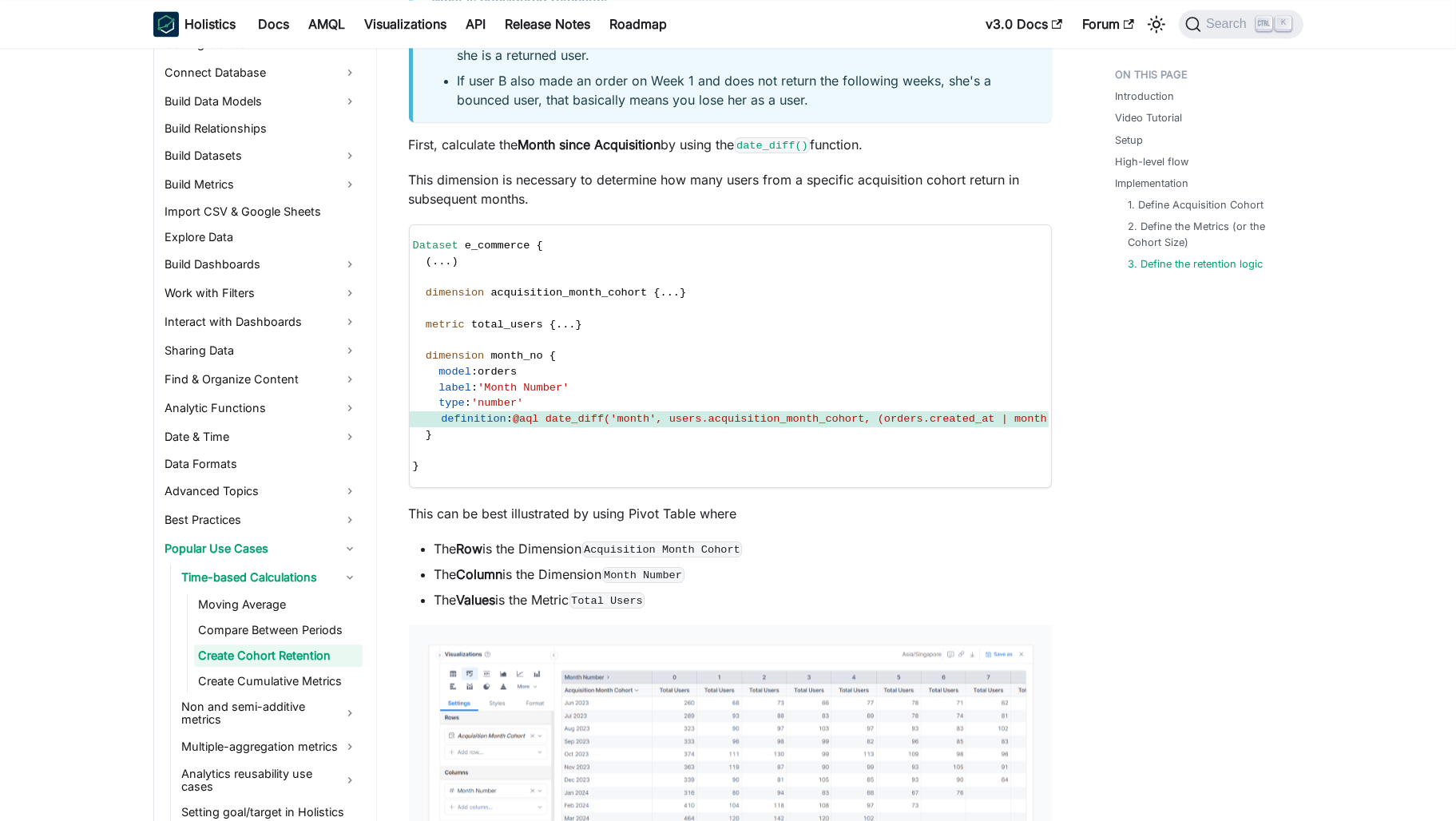
scroll to position [4425, 0]
